Goal: Information Seeking & Learning: Check status

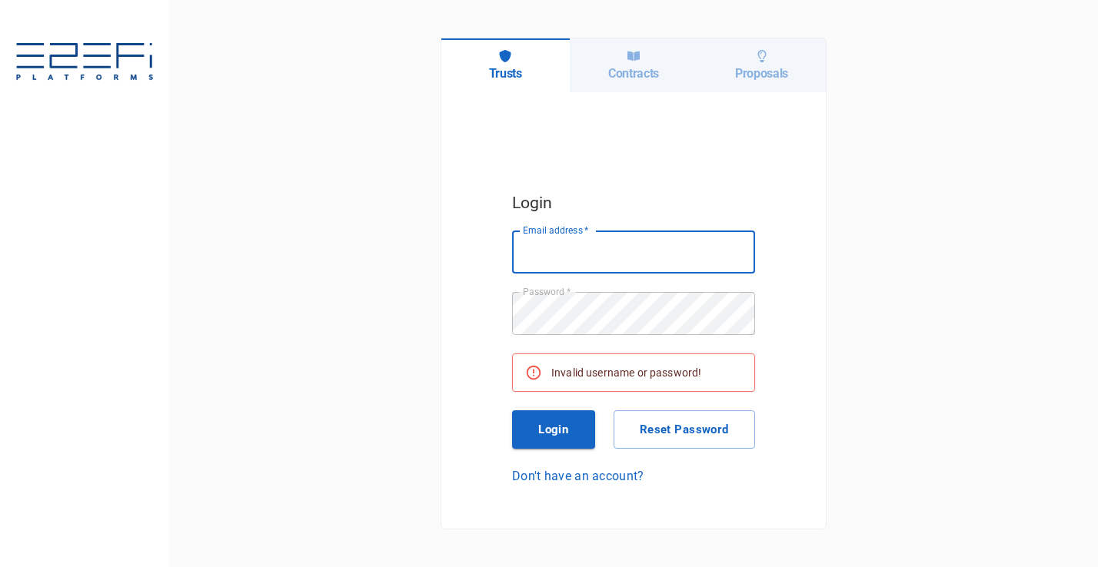
click at [652, 78] on h6 "Contracts" at bounding box center [633, 73] width 51 height 15
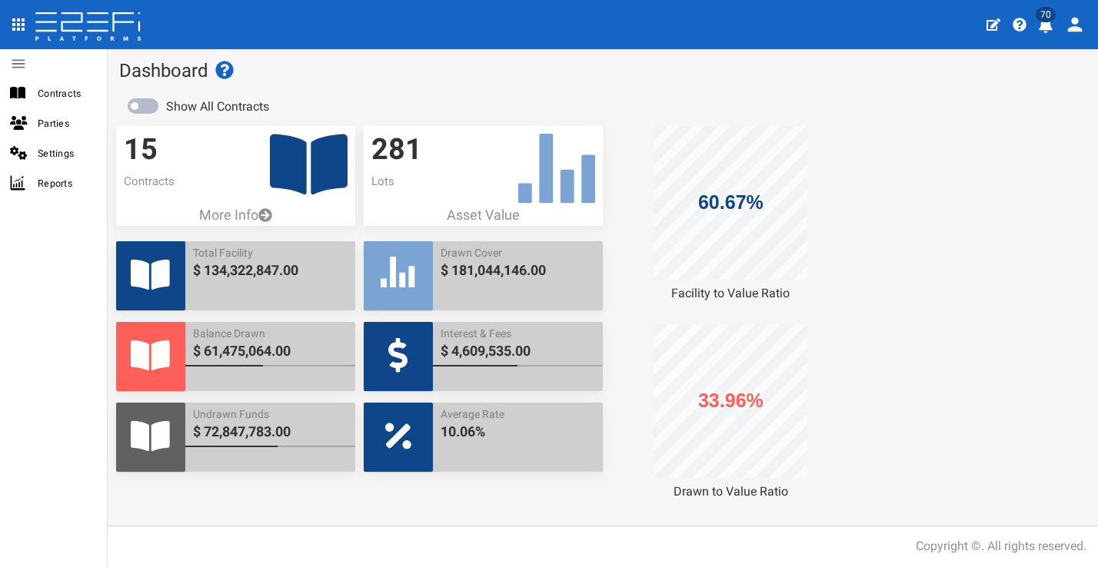
click at [1047, 32] on icon "profile" at bounding box center [1045, 25] width 14 height 15
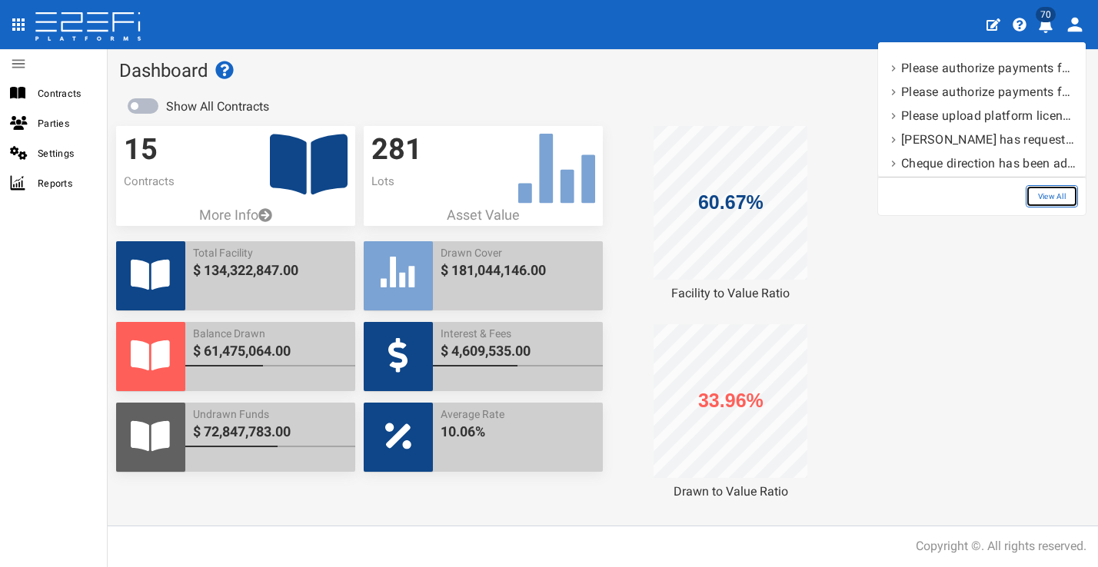
click at [1049, 194] on link "View All" at bounding box center [1051, 196] width 52 height 22
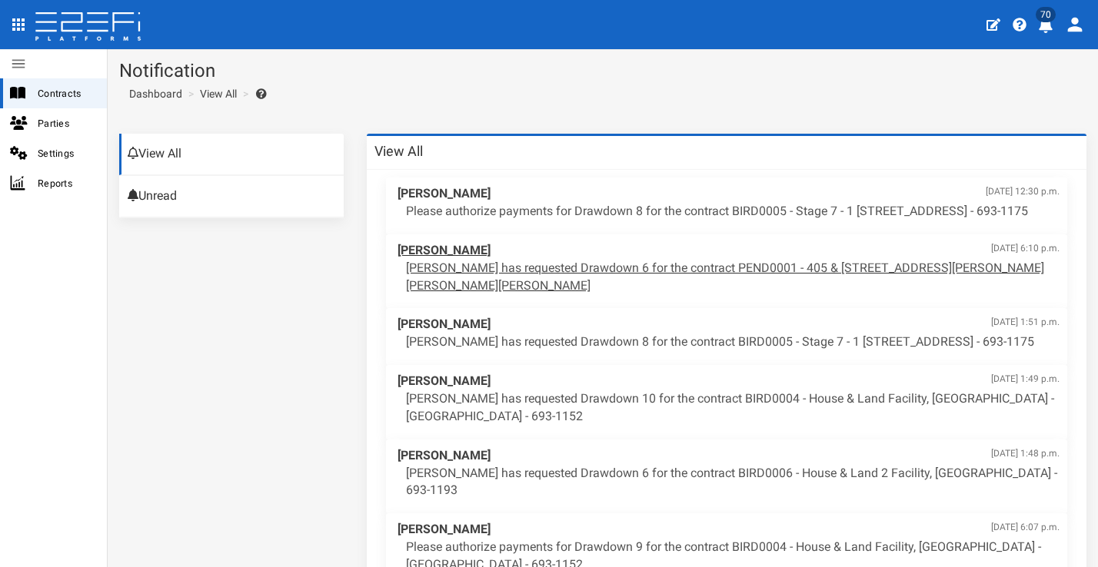
click at [812, 279] on p "Maddy Evans has requested Drawdown 6 for the contract PEND0001 - 405 & 407 Beck…" at bounding box center [732, 277] width 653 height 35
